Goal: Task Accomplishment & Management: Use online tool/utility

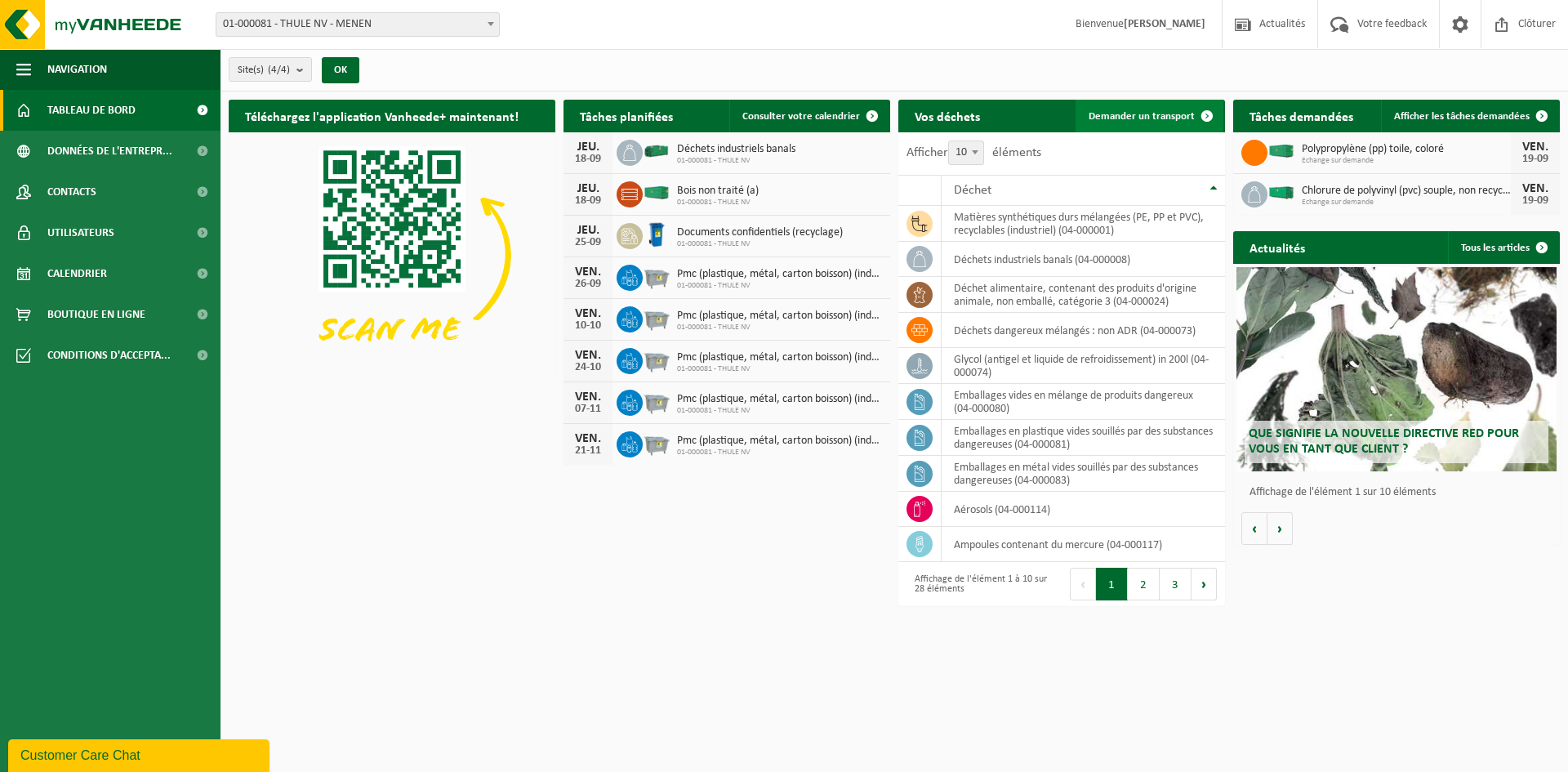
click at [1140, 114] on span "Demander un transport" at bounding box center [1141, 116] width 106 height 11
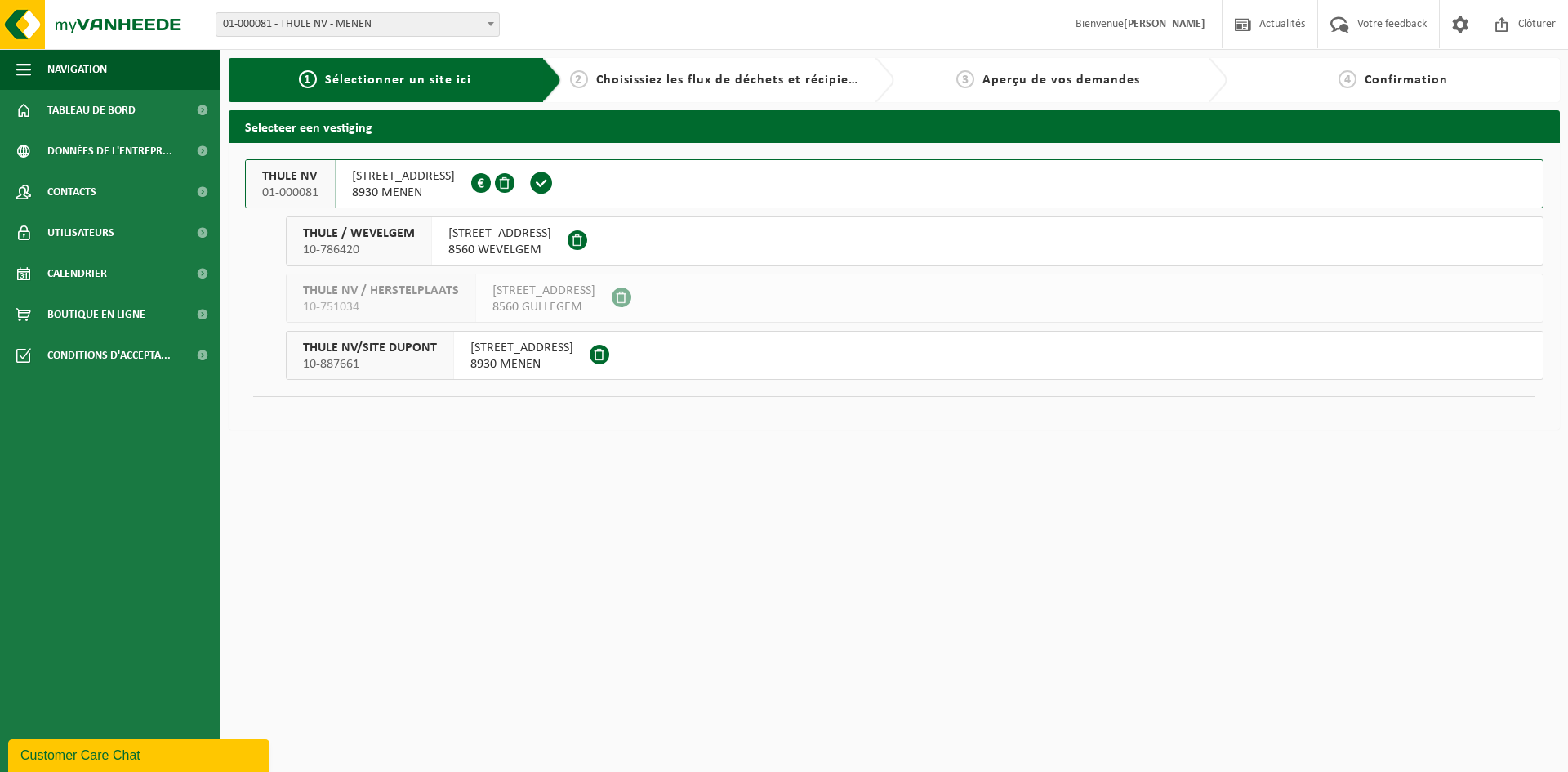
click at [393, 166] on div "KORTRIJKSTRAAT 343 8930 MENEN 0416.957.963" at bounding box center [403, 183] width 136 height 48
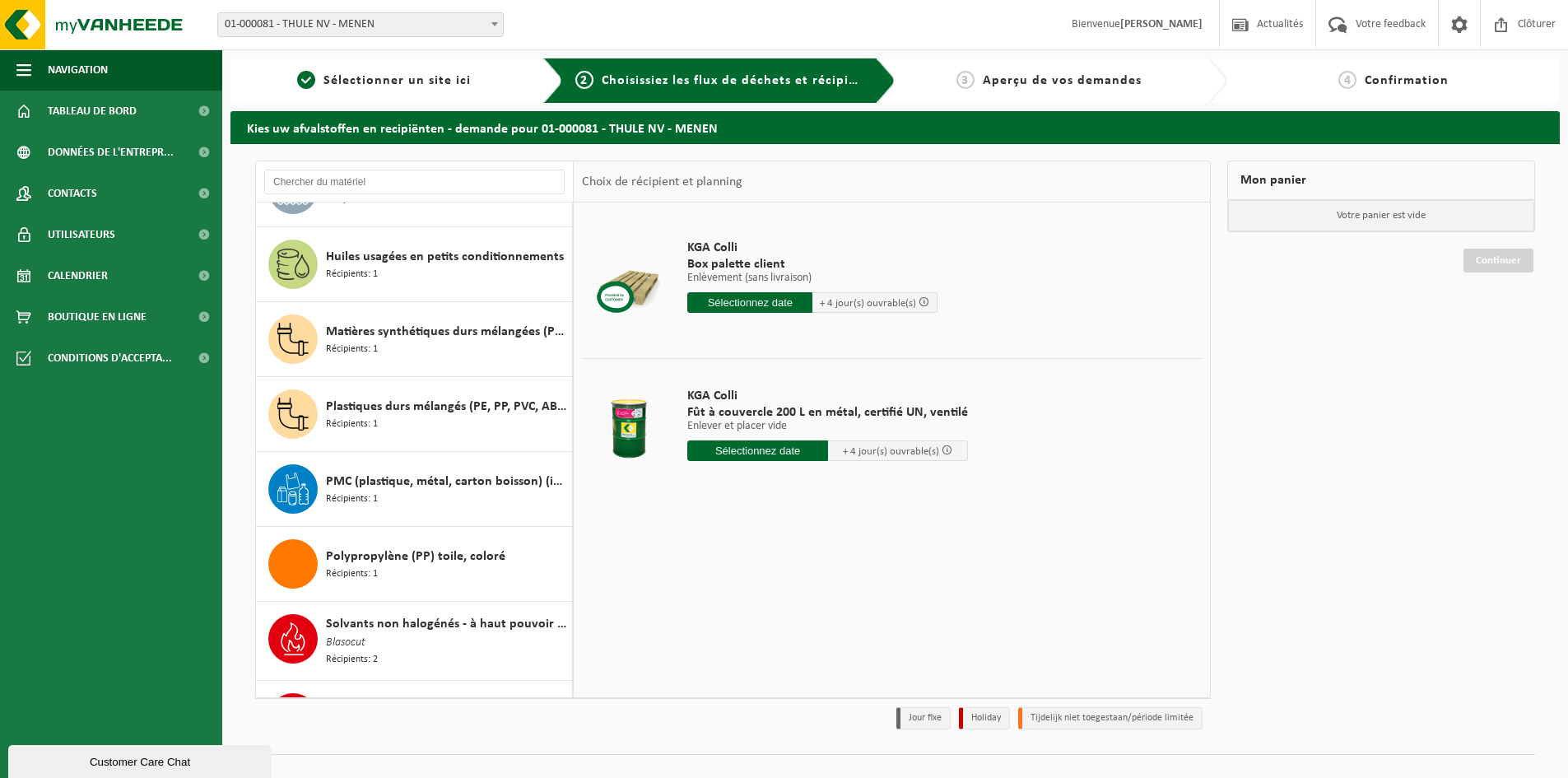
scroll to position [1528, 0]
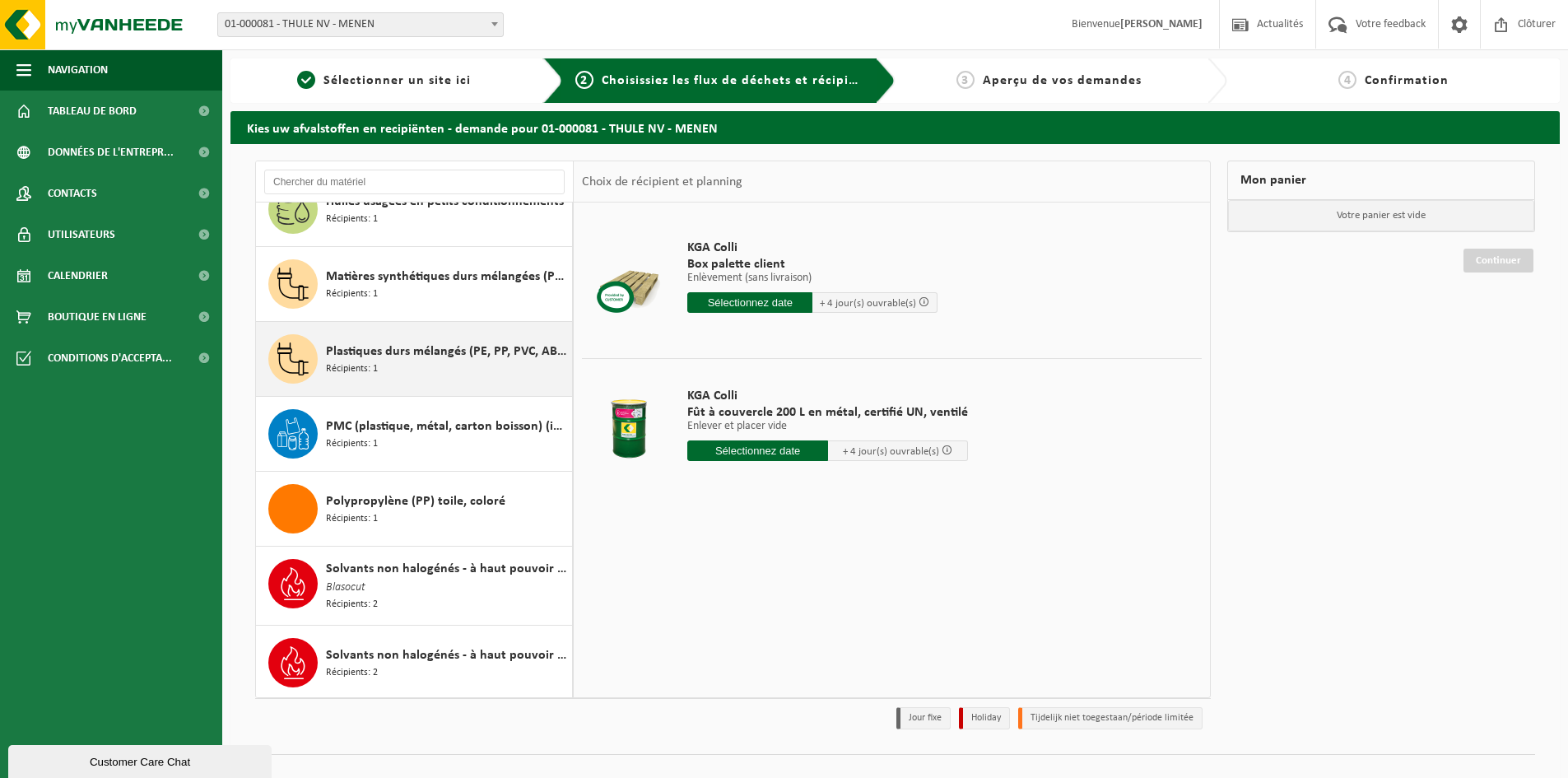
click at [422, 365] on div "Plastiques durs mélangés (PE, PP, PVC, ABS, PC, PA, ...), recyclable (industrie…" at bounding box center [447, 359] width 242 height 50
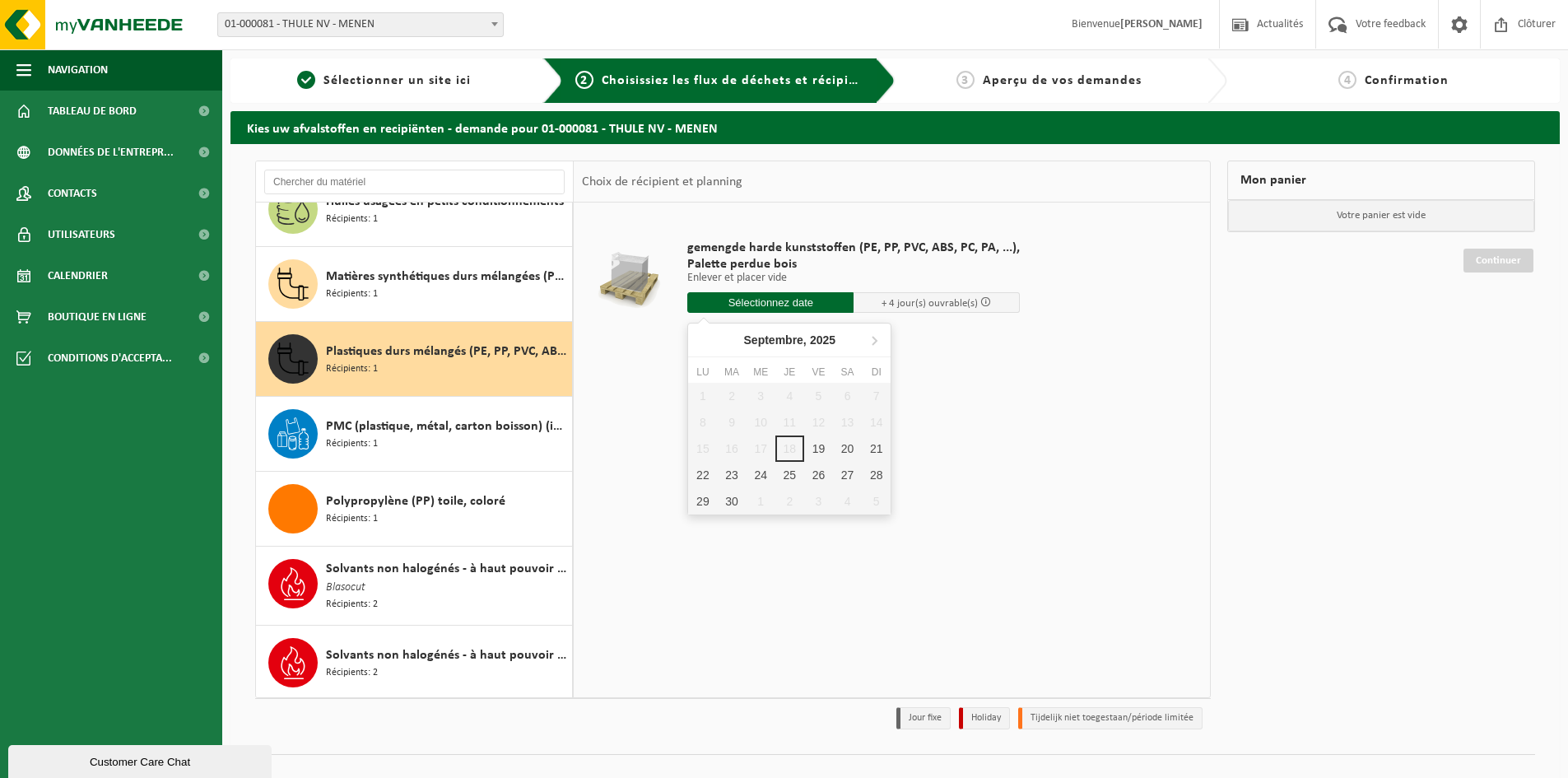
click at [776, 307] on input "text" at bounding box center [771, 302] width 166 height 20
